Goal: Information Seeking & Learning: Learn about a topic

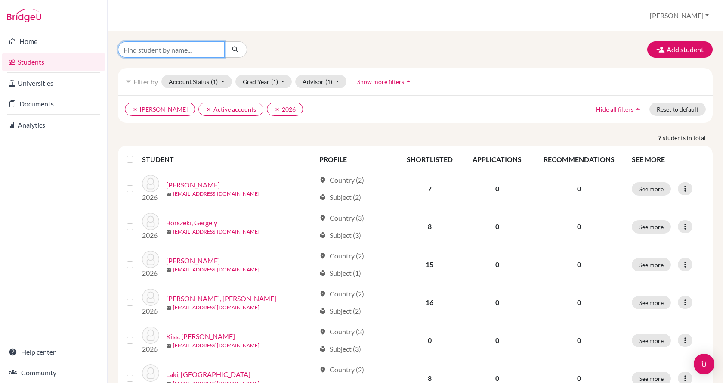
click at [210, 46] on input "Find student by name..." at bounding box center [171, 49] width 107 height 16
type input "[PERSON_NAME]"
click button "submit" at bounding box center [235, 49] width 23 height 16
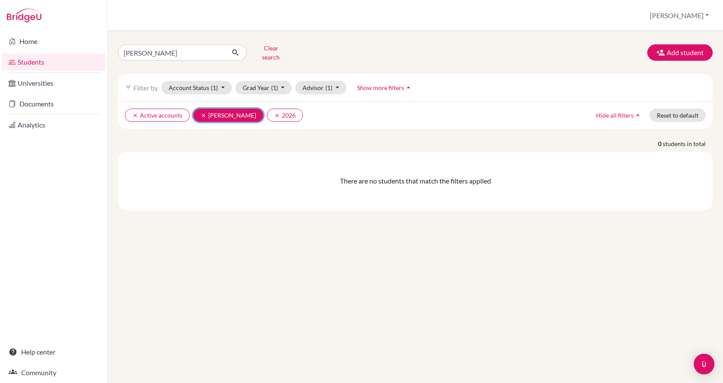
click at [204, 112] on icon "clear" at bounding box center [204, 115] width 6 height 6
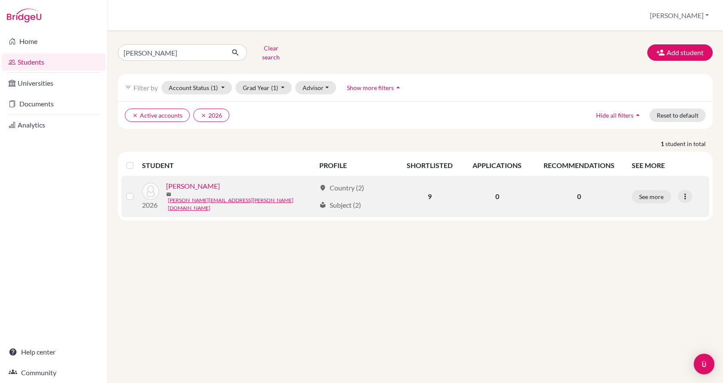
click at [186, 185] on link "[PERSON_NAME]" at bounding box center [193, 186] width 54 height 10
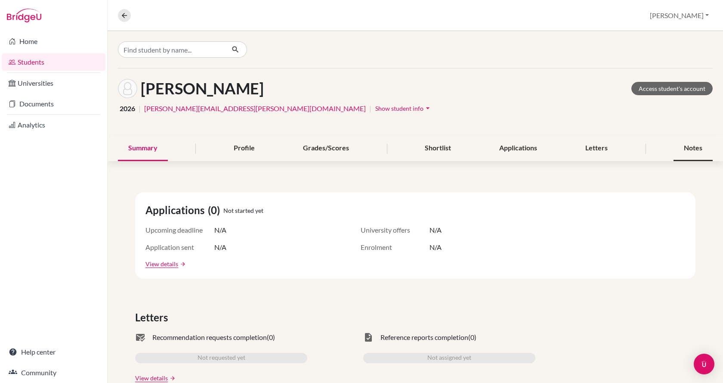
click at [684, 147] on div "Notes" at bounding box center [693, 148] width 39 height 25
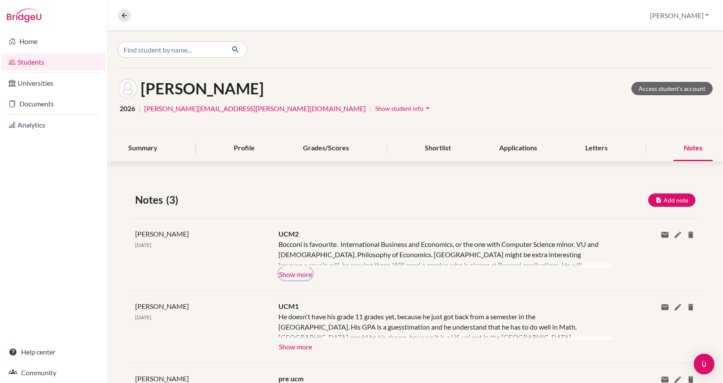
click at [295, 273] on button "Show more" at bounding box center [296, 273] width 34 height 13
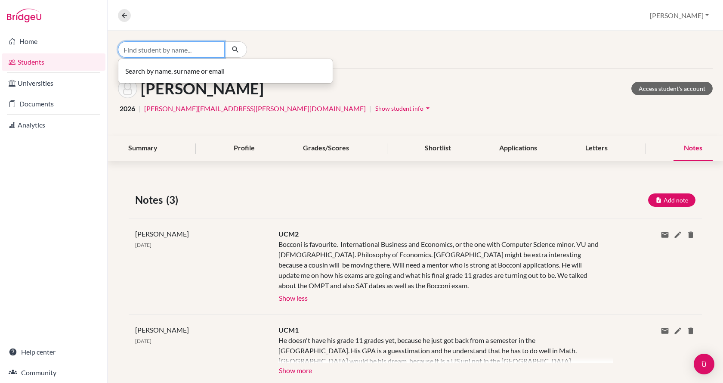
click at [149, 50] on input "Find student by name..." at bounding box center [171, 49] width 107 height 16
type input "bojan"
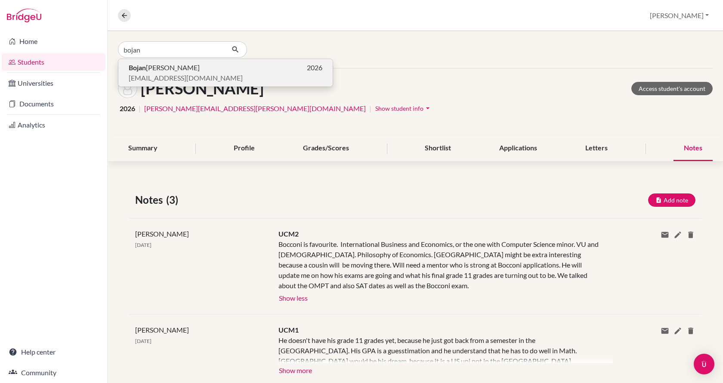
click at [154, 65] on span "[PERSON_NAME]" at bounding box center [164, 67] width 71 height 10
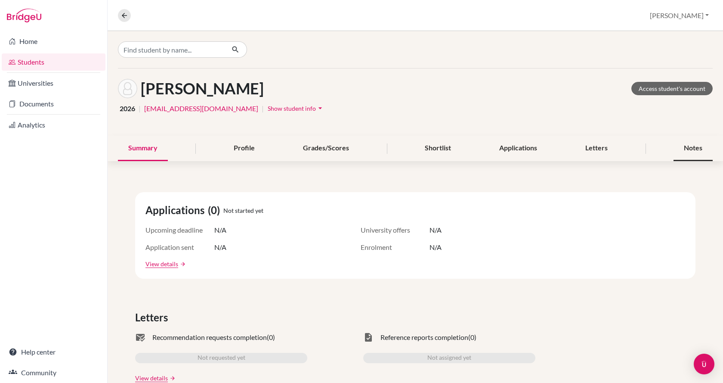
click at [682, 156] on div "Notes" at bounding box center [693, 148] width 39 height 25
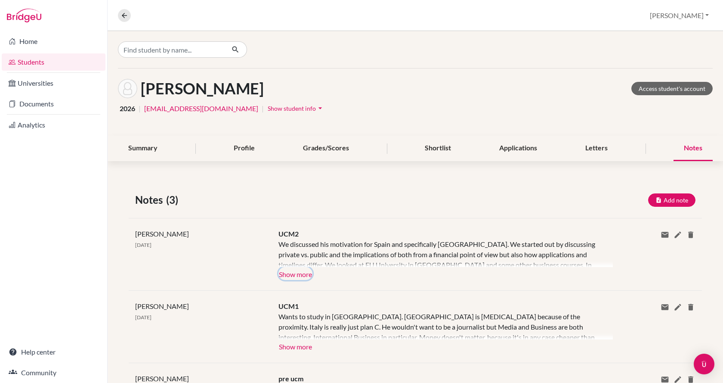
click at [285, 273] on button "Show more" at bounding box center [296, 273] width 34 height 13
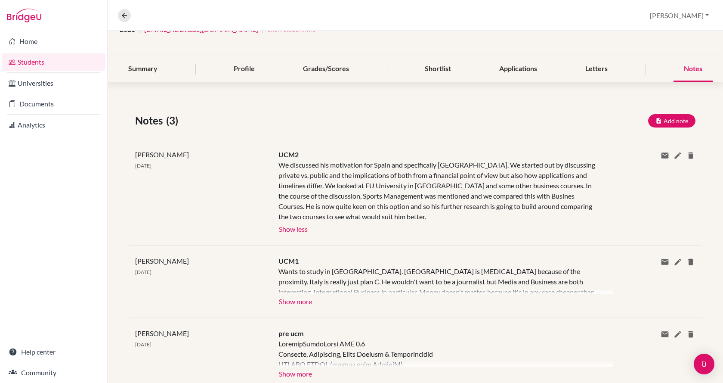
scroll to position [86, 0]
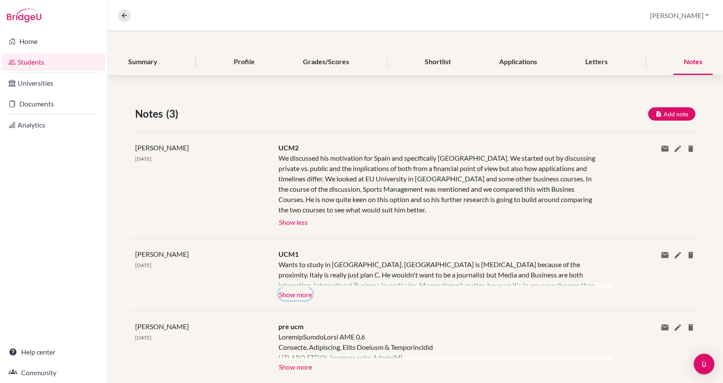
click at [300, 297] on button "Show more" at bounding box center [296, 293] width 34 height 13
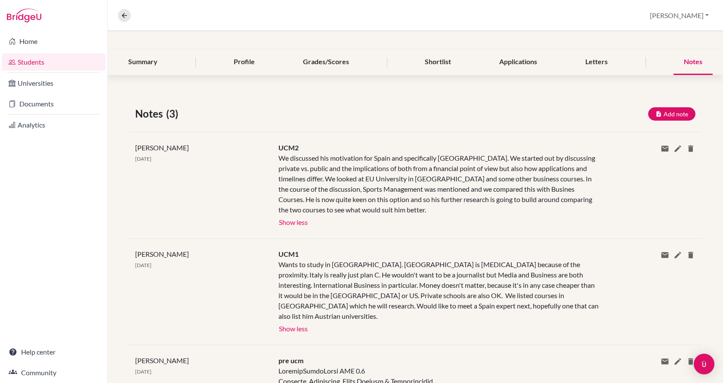
drag, startPoint x: 497, startPoint y: 303, endPoint x: 489, endPoint y: 302, distance: 7.8
drag, startPoint x: 489, startPoint y: 302, endPoint x: 421, endPoint y: 294, distance: 68.9
click at [421, 294] on div "Wants to study in [GEOGRAPHIC_DATA]. [GEOGRAPHIC_DATA] is [MEDICAL_DATA] becaus…" at bounding box center [440, 290] width 322 height 62
click at [227, 61] on div "Profile" at bounding box center [244, 62] width 42 height 25
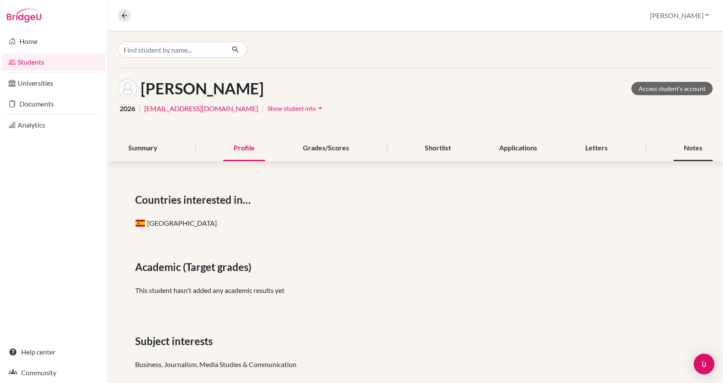
click at [686, 148] on div "Notes" at bounding box center [693, 148] width 39 height 25
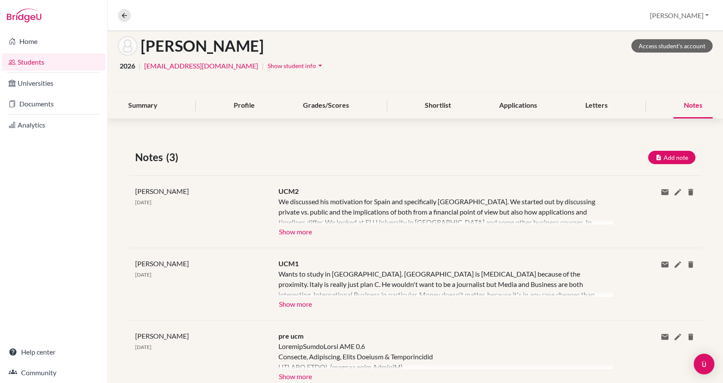
scroll to position [43, 0]
click at [285, 303] on button "Show more" at bounding box center [296, 302] width 34 height 13
